Goal: Transaction & Acquisition: Purchase product/service

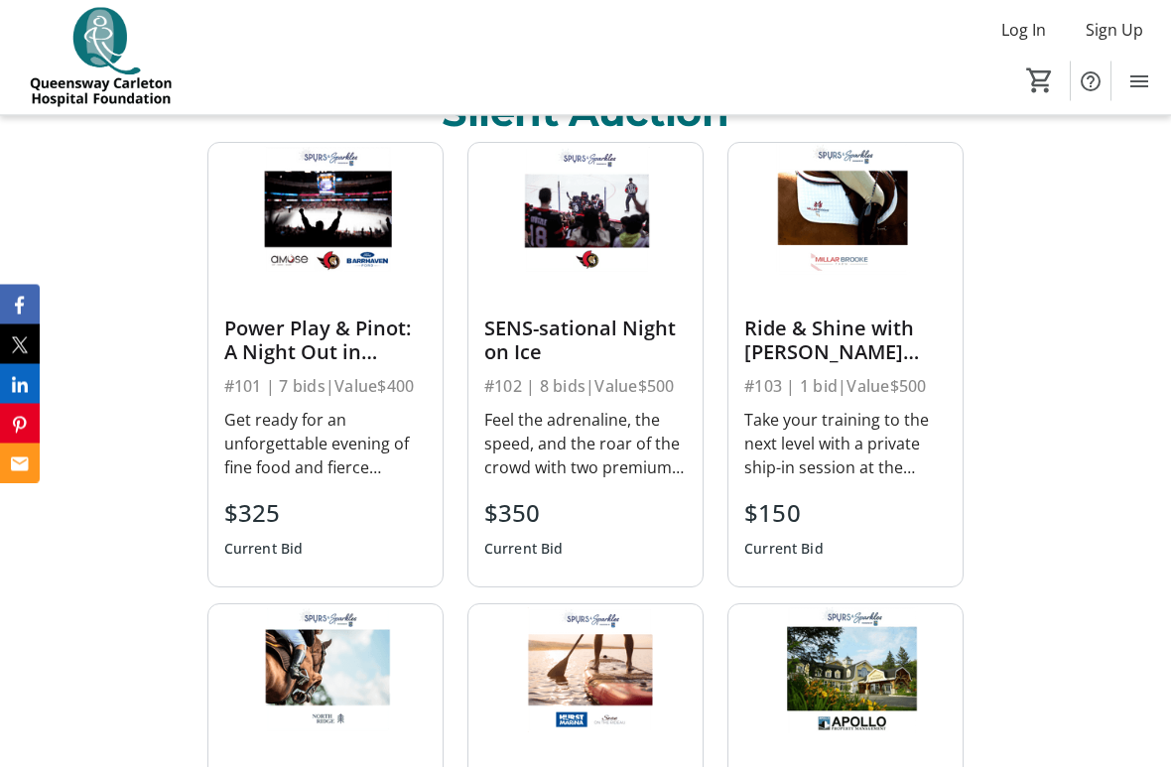
scroll to position [878, 0]
click at [800, 532] on div "Current Bid" at bounding box center [783, 549] width 79 height 36
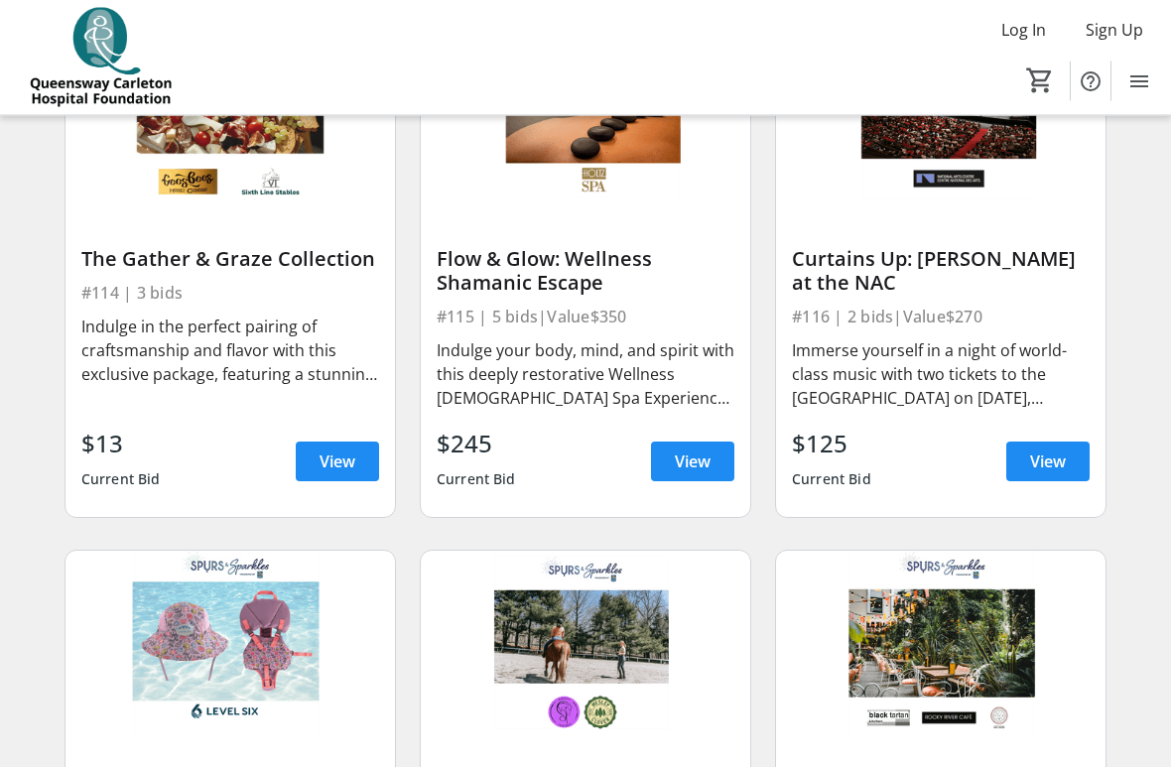
scroll to position [2397, 0]
click at [692, 456] on span "View" at bounding box center [693, 462] width 36 height 24
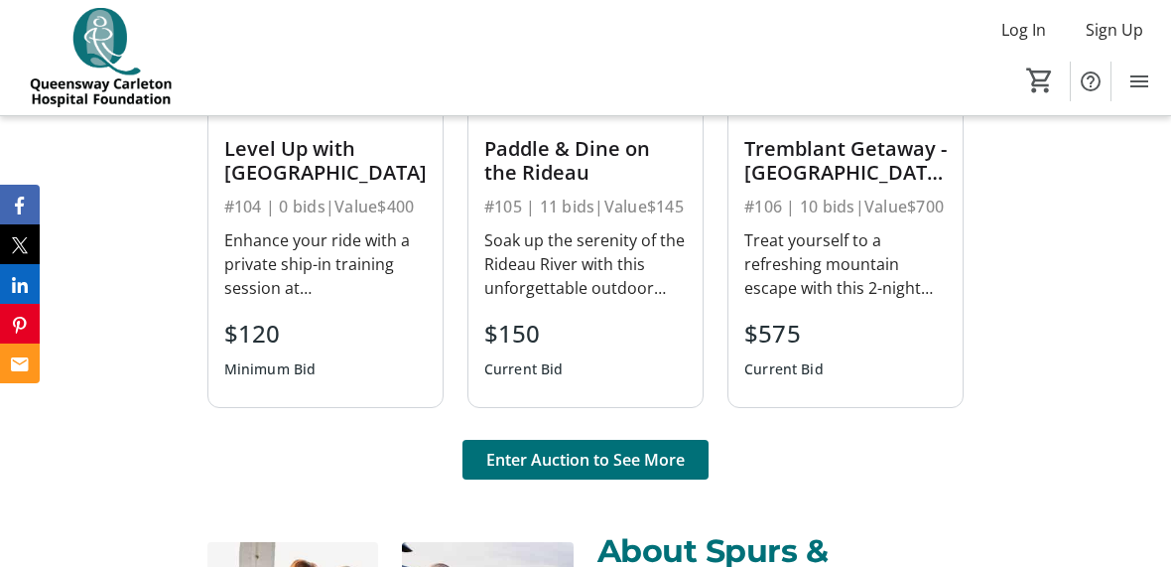
scroll to position [1518, 0]
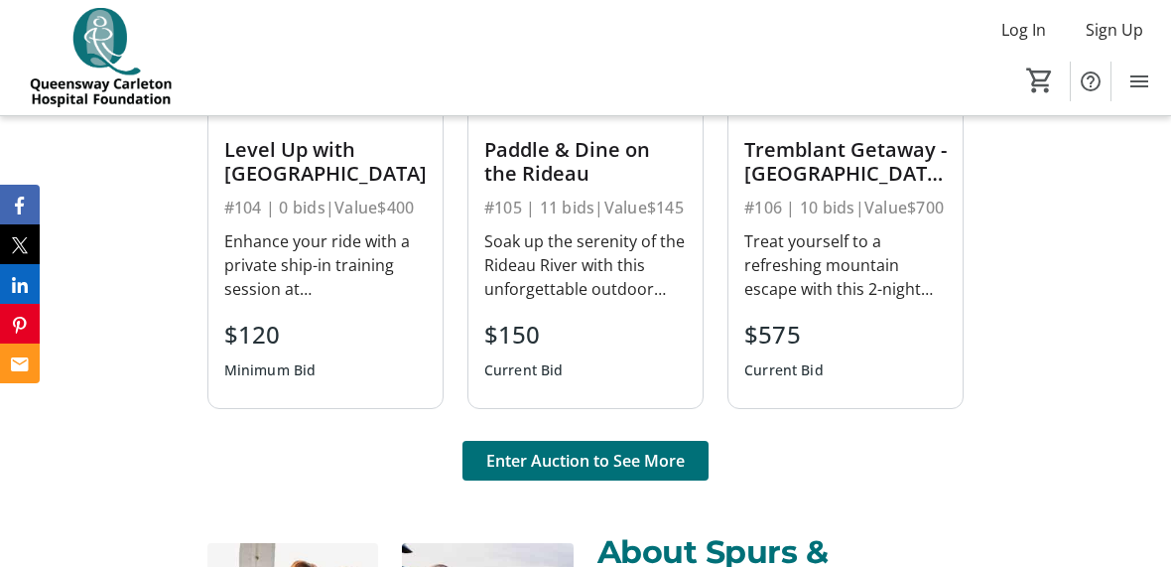
click at [665, 463] on span "Enter Auction to See More" at bounding box center [585, 461] width 198 height 24
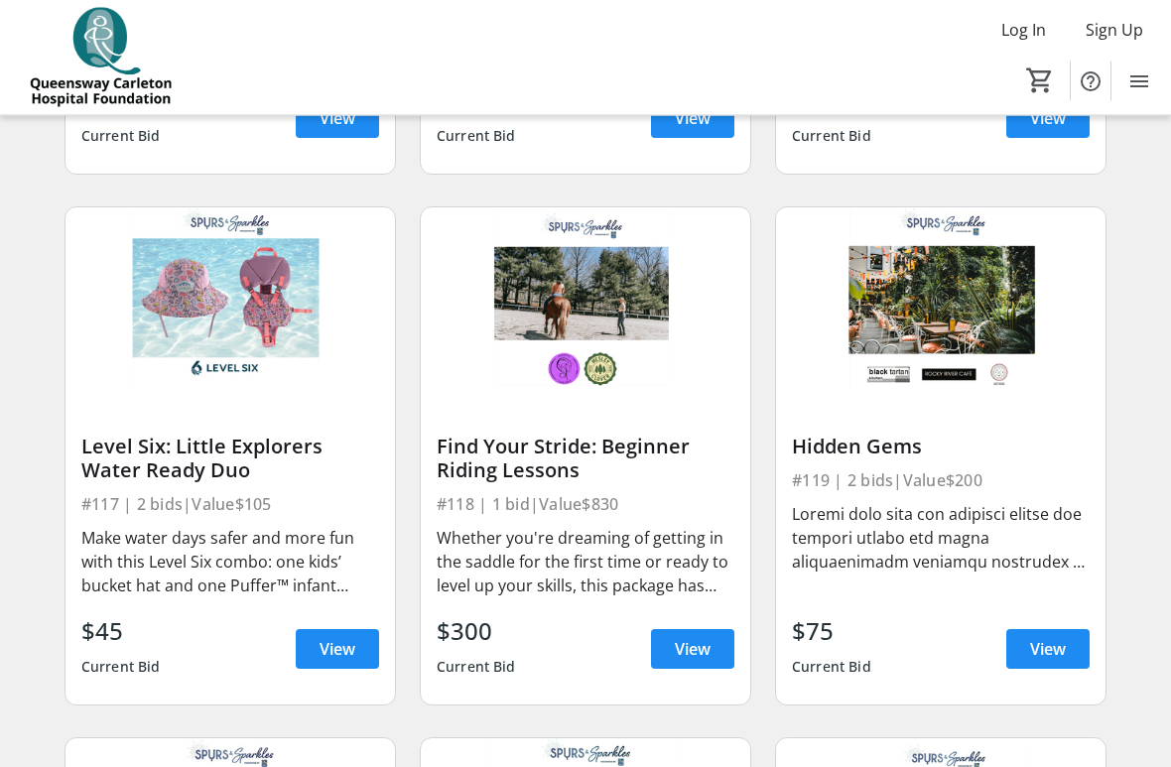
scroll to position [2740, 0]
click at [327, 425] on div "Level Six: Little Explorers Water Ready Duo #117 | 2 bids | Value $105 Make wat…" at bounding box center [230, 549] width 329 height 312
click at [345, 524] on div "Make water days safer and more fun with this Level Six combo: one kids’ bucket …" at bounding box center [230, 561] width 298 height 79
click at [344, 566] on span "View" at bounding box center [338, 649] width 36 height 24
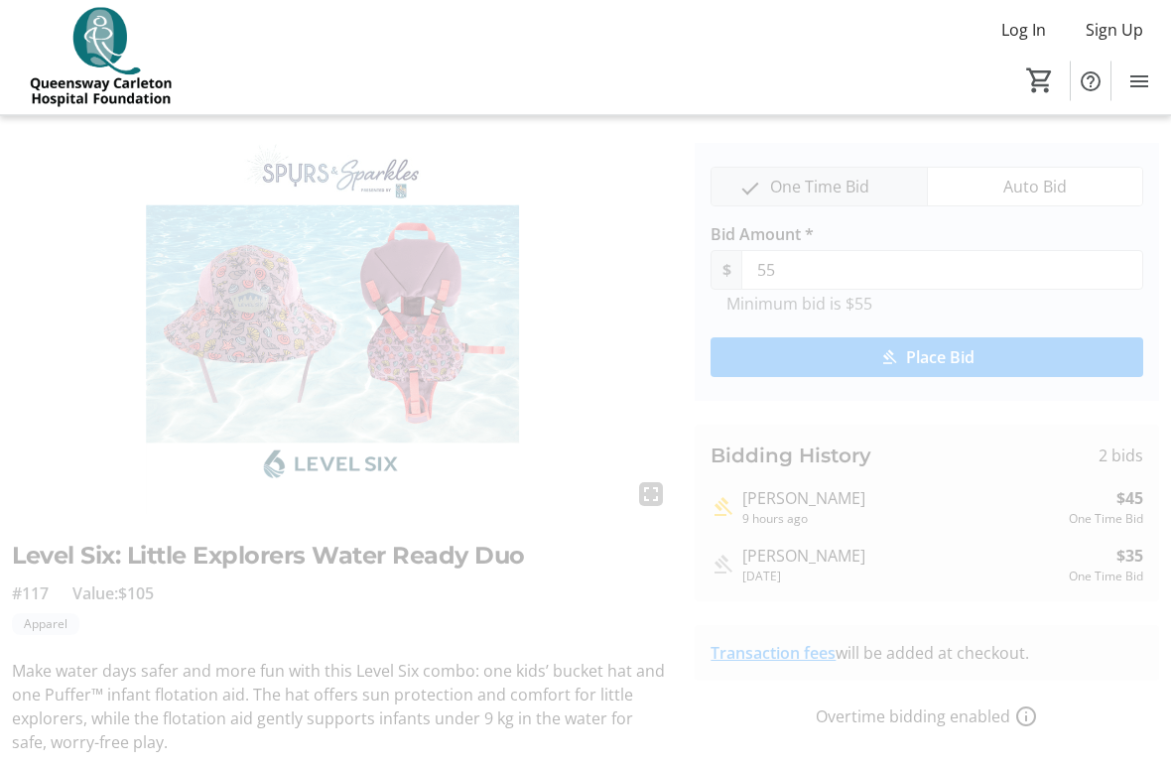
scroll to position [45, 0]
click at [482, 366] on img at bounding box center [341, 328] width 659 height 371
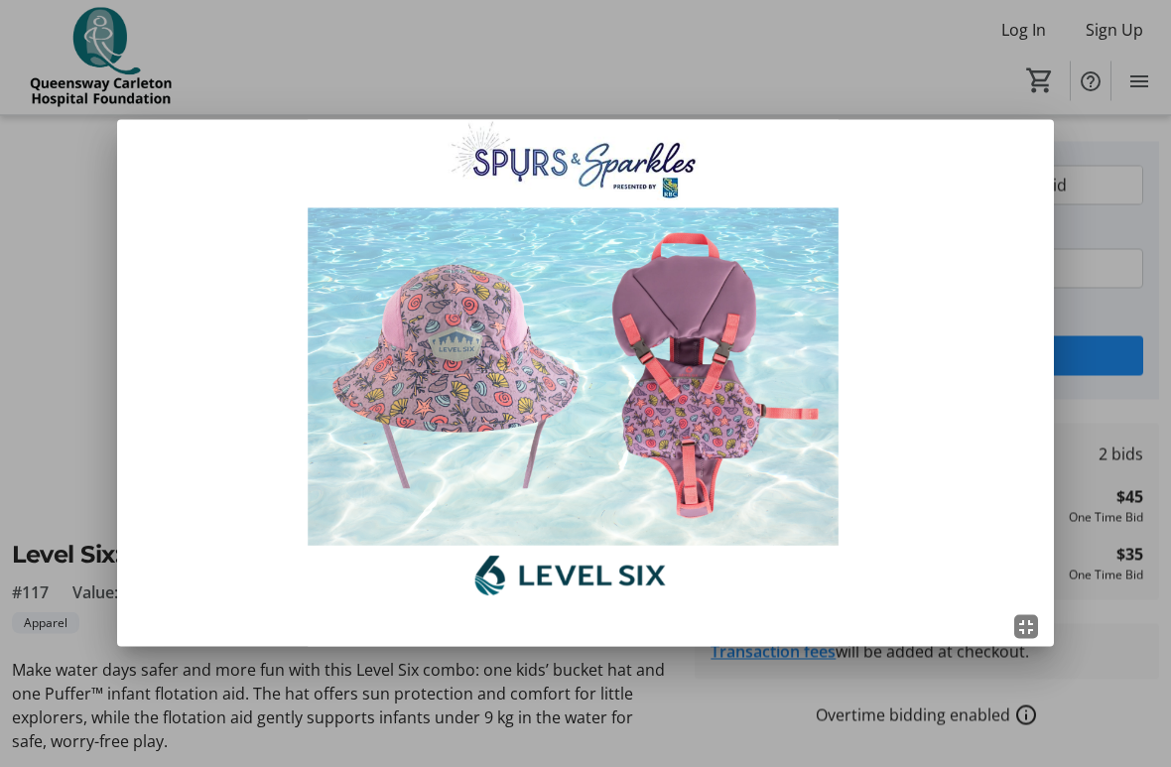
scroll to position [0, 0]
click at [1128, 309] on div at bounding box center [585, 383] width 1171 height 767
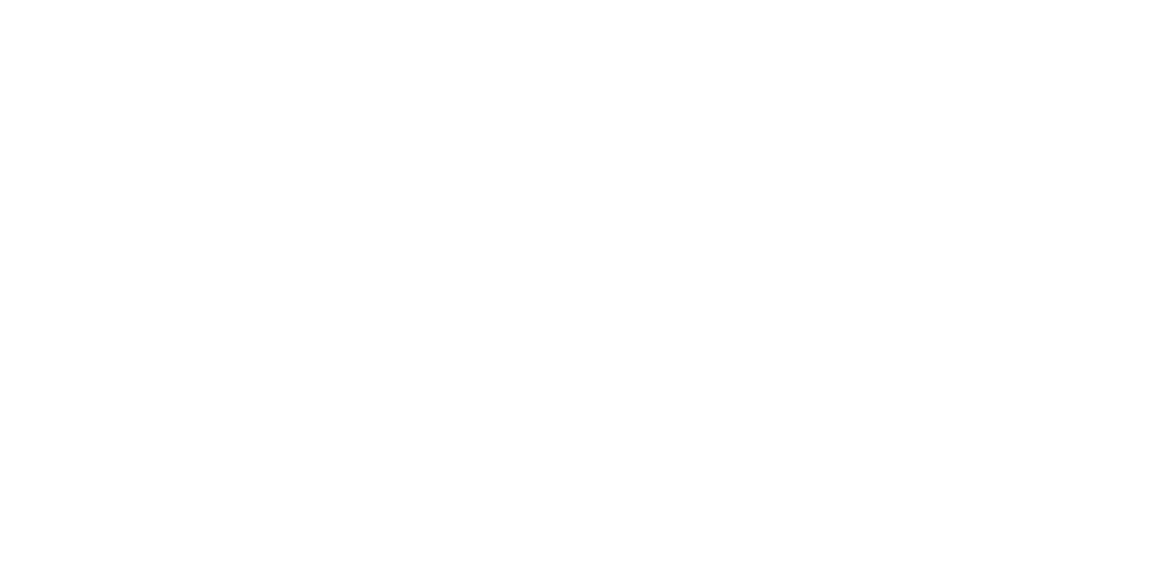
scroll to position [60, 0]
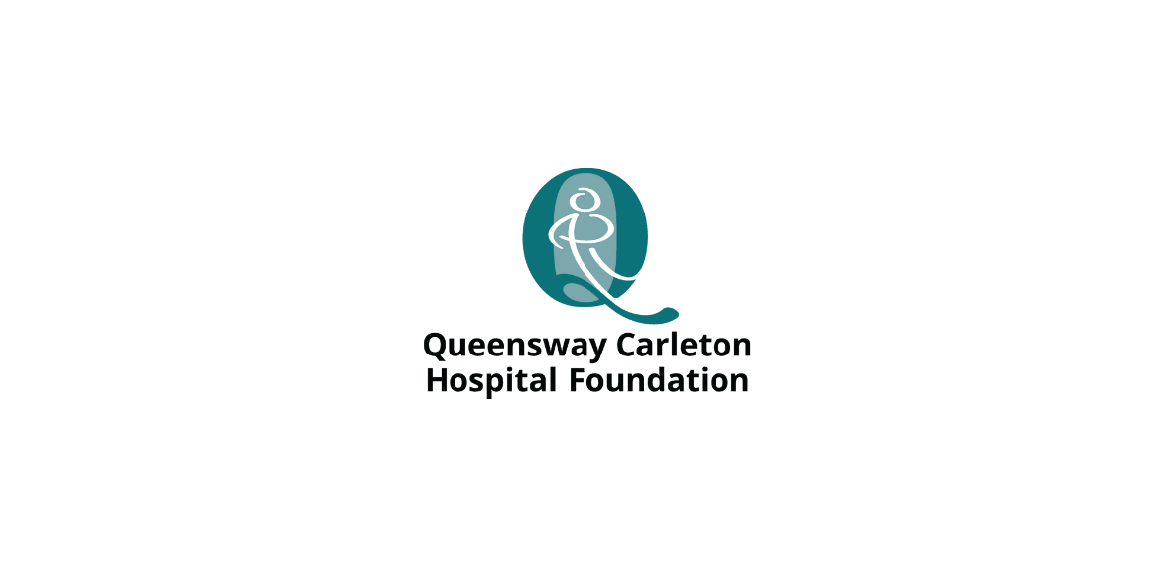
scroll to position [-98, 0]
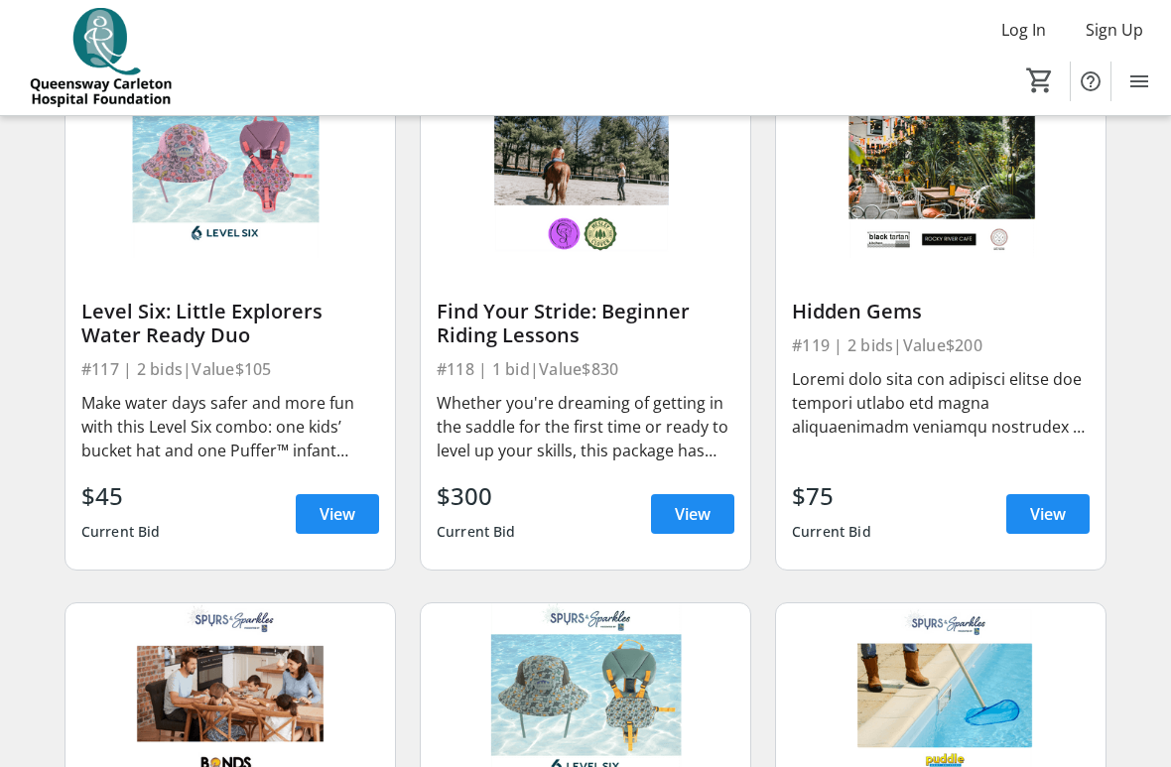
scroll to position [2876, 0]
click at [1052, 512] on span "View" at bounding box center [1048, 513] width 36 height 24
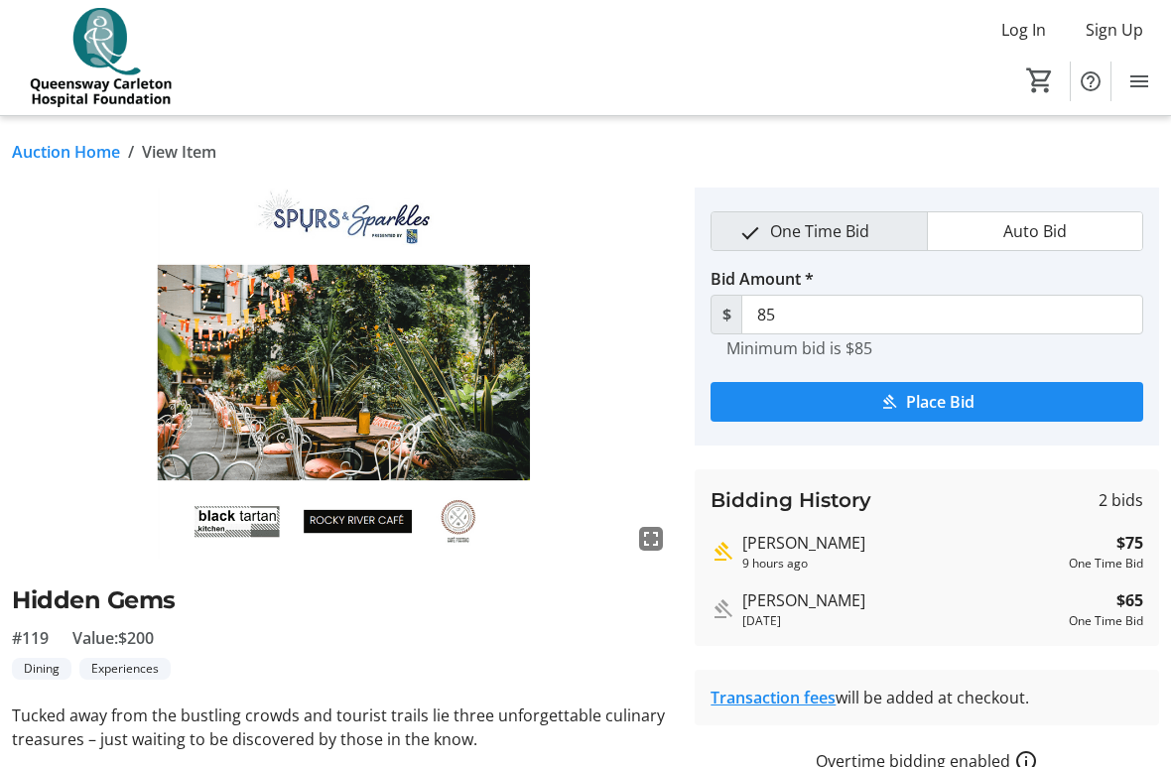
click at [1045, 508] on div "Bidding History 2 bids" at bounding box center [927, 500] width 433 height 30
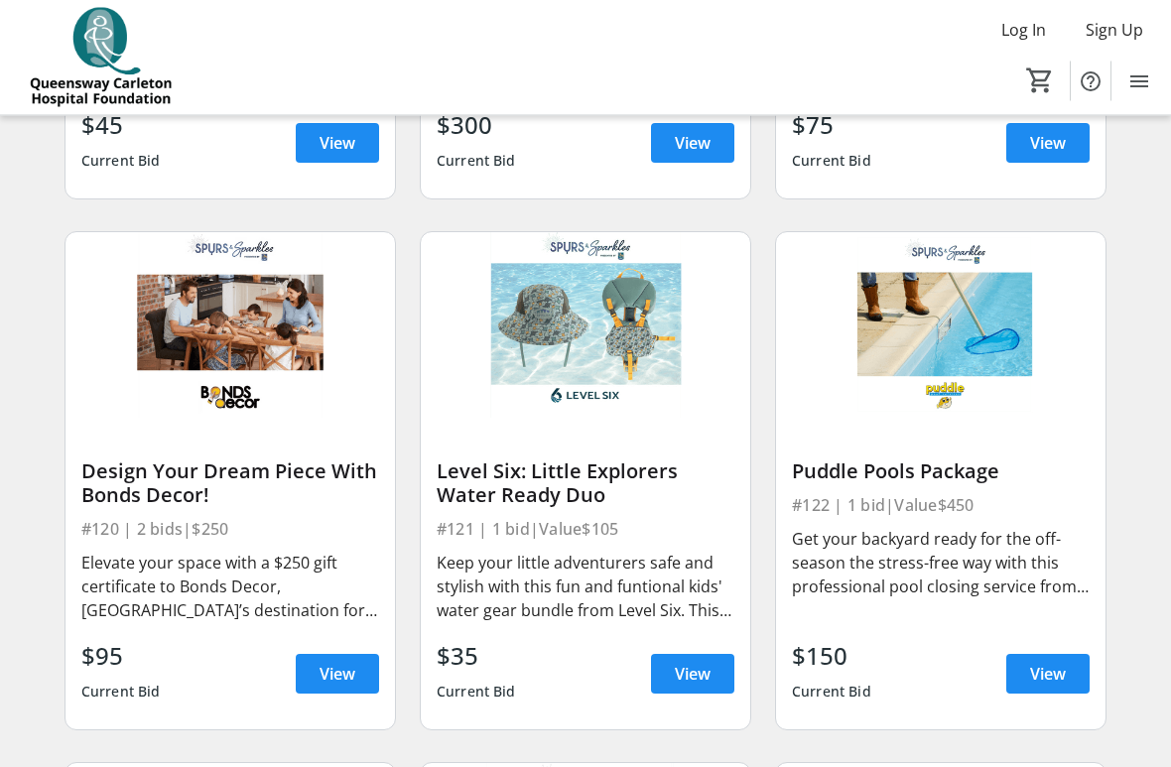
scroll to position [3246, 0]
click at [700, 566] on div "Keep your little adventurers safe and stylish with this fun and funtional kids'…" at bounding box center [586, 586] width 298 height 71
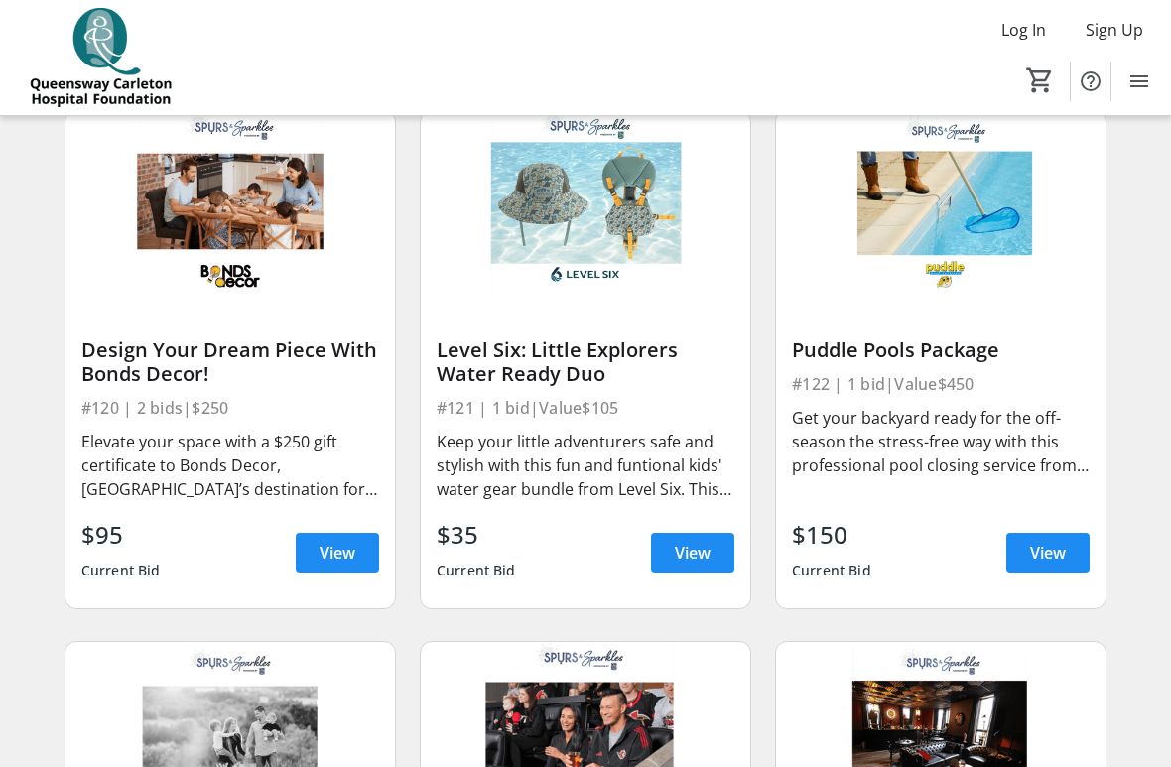
scroll to position [3368, 0]
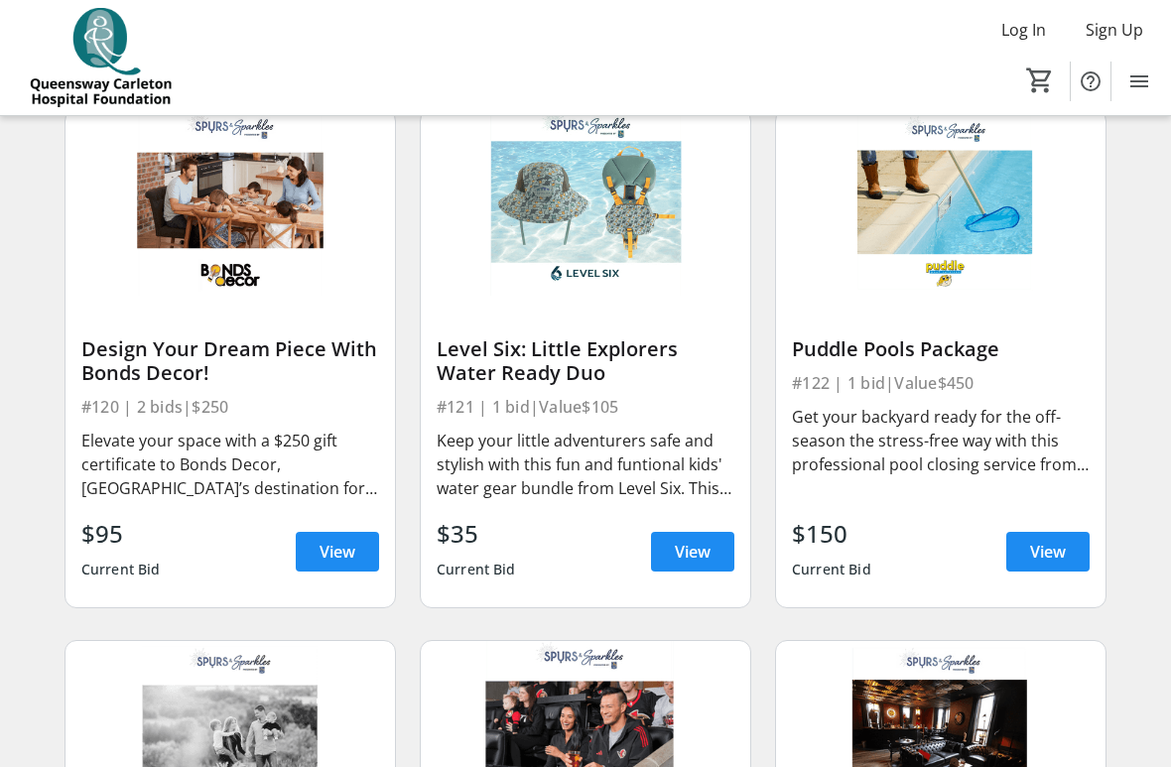
click at [709, 546] on span "View" at bounding box center [693, 552] width 36 height 24
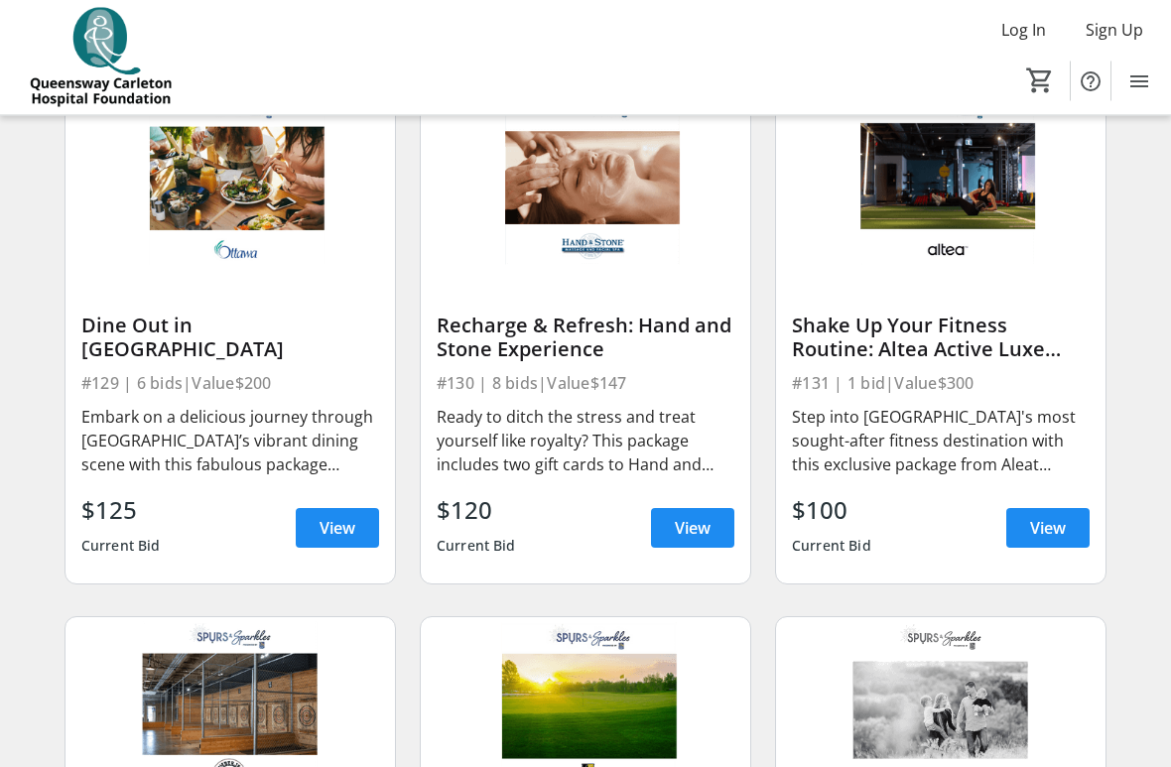
scroll to position [4986, 0]
click at [1054, 521] on span "View" at bounding box center [1048, 528] width 36 height 24
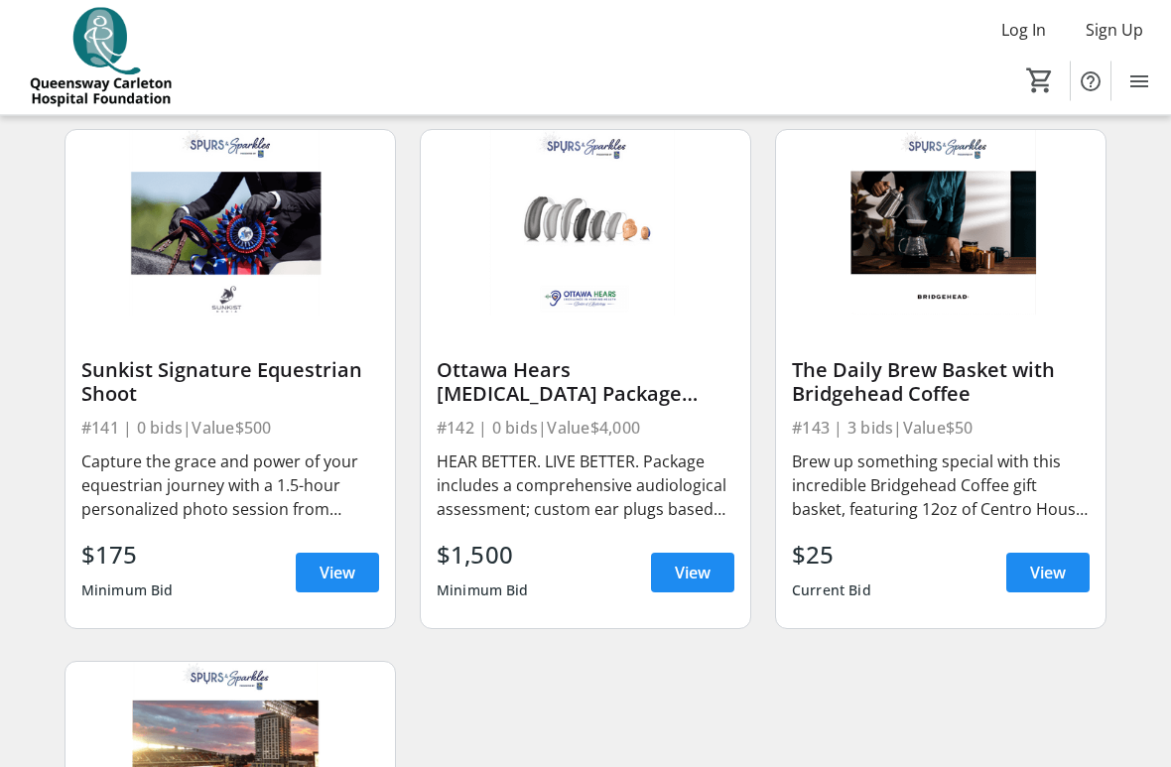
scroll to position [7068, 0]
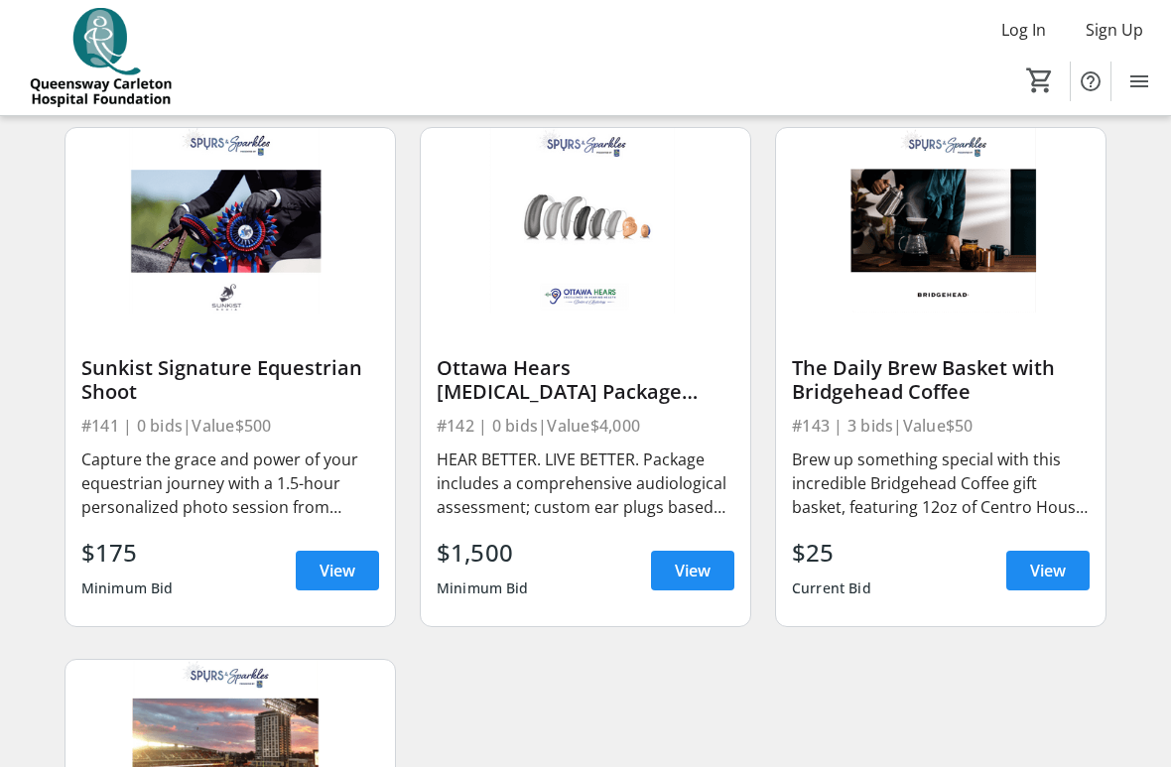
click at [705, 566] on span "View" at bounding box center [693, 571] width 36 height 24
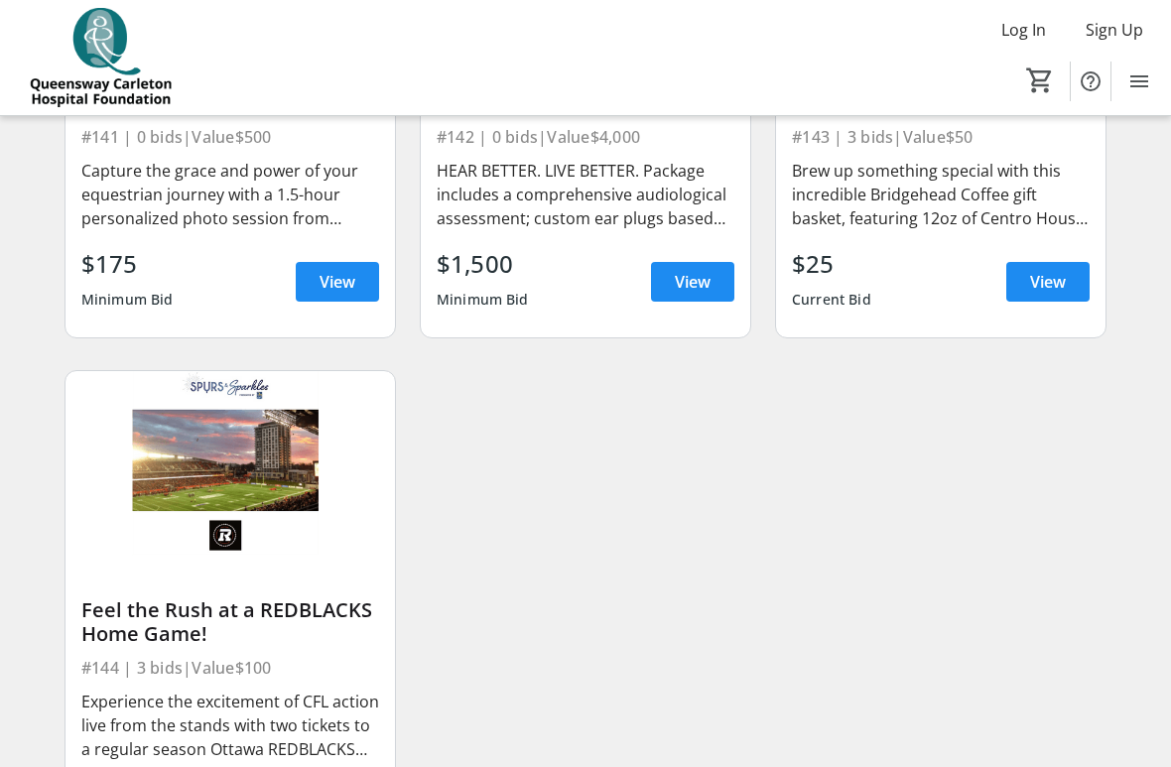
scroll to position [7519, 0]
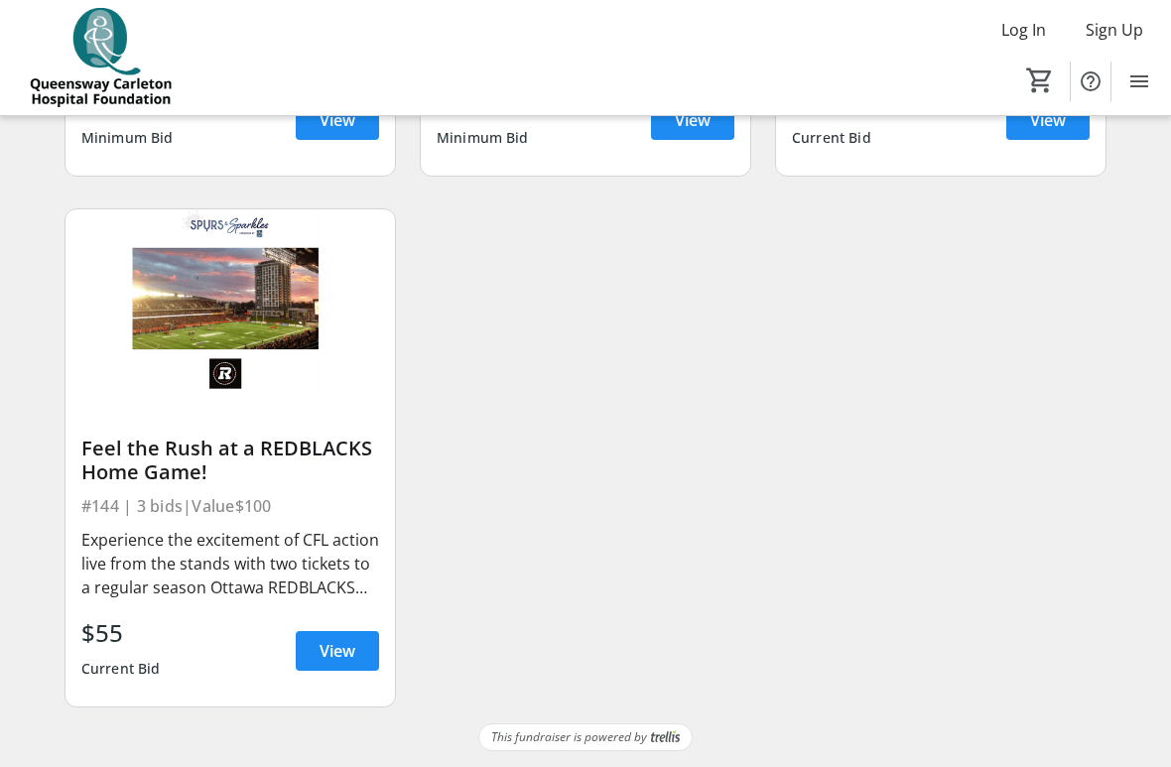
click at [368, 566] on span at bounding box center [337, 651] width 83 height 48
